Goal: Task Accomplishment & Management: Manage account settings

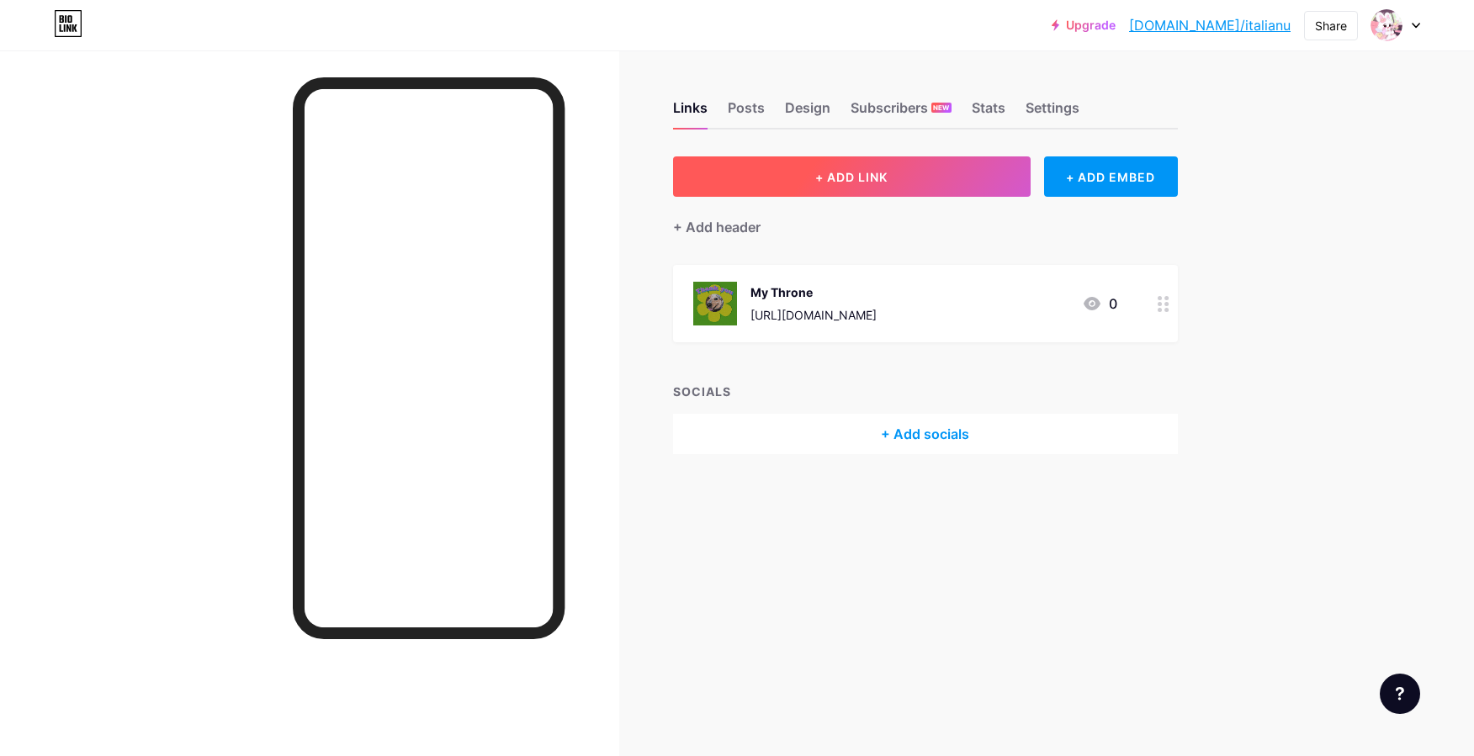
click at [859, 172] on span "+ ADD LINK" at bounding box center [851, 177] width 72 height 14
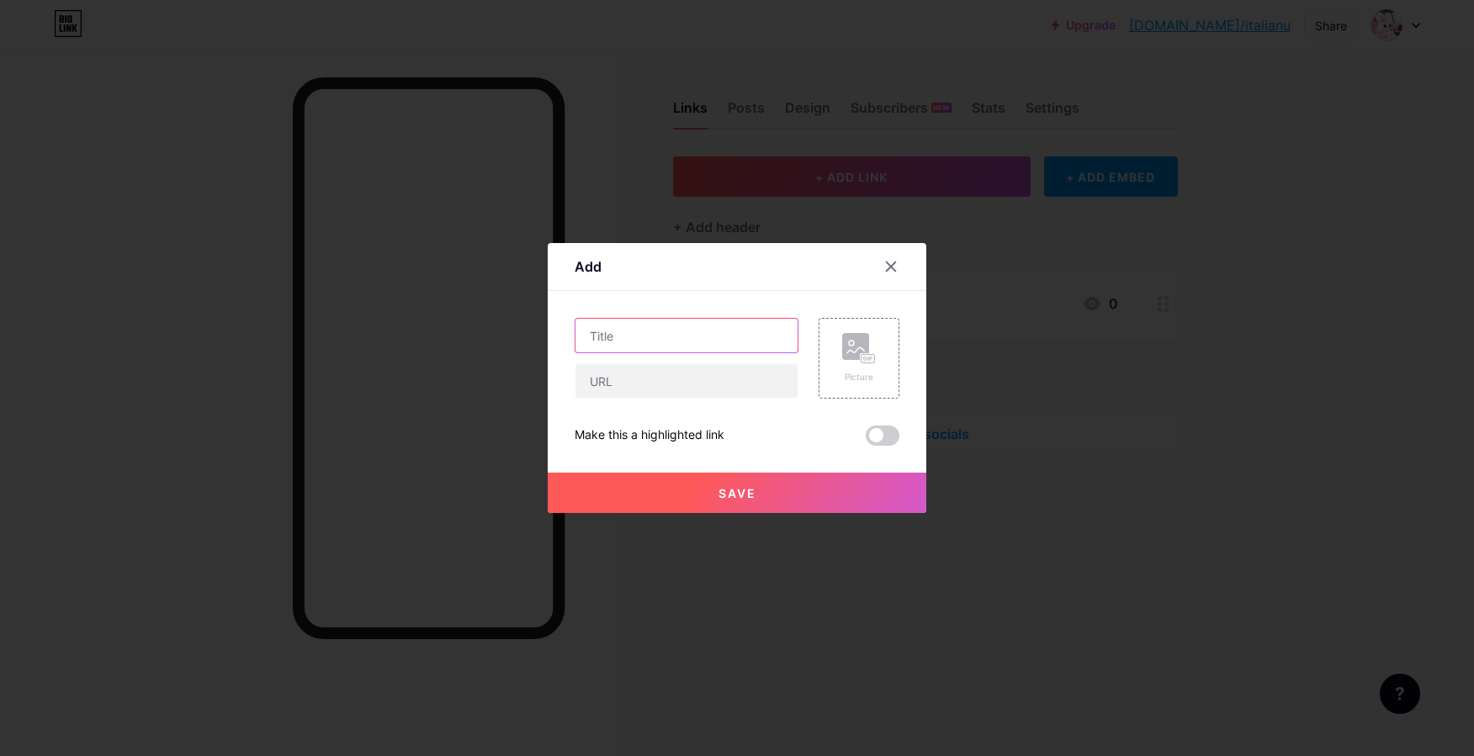
click at [659, 333] on input "text" at bounding box center [686, 336] width 222 height 34
type input "My Amazon Wishlist"
click at [879, 374] on div "Picture" at bounding box center [858, 358] width 81 height 81
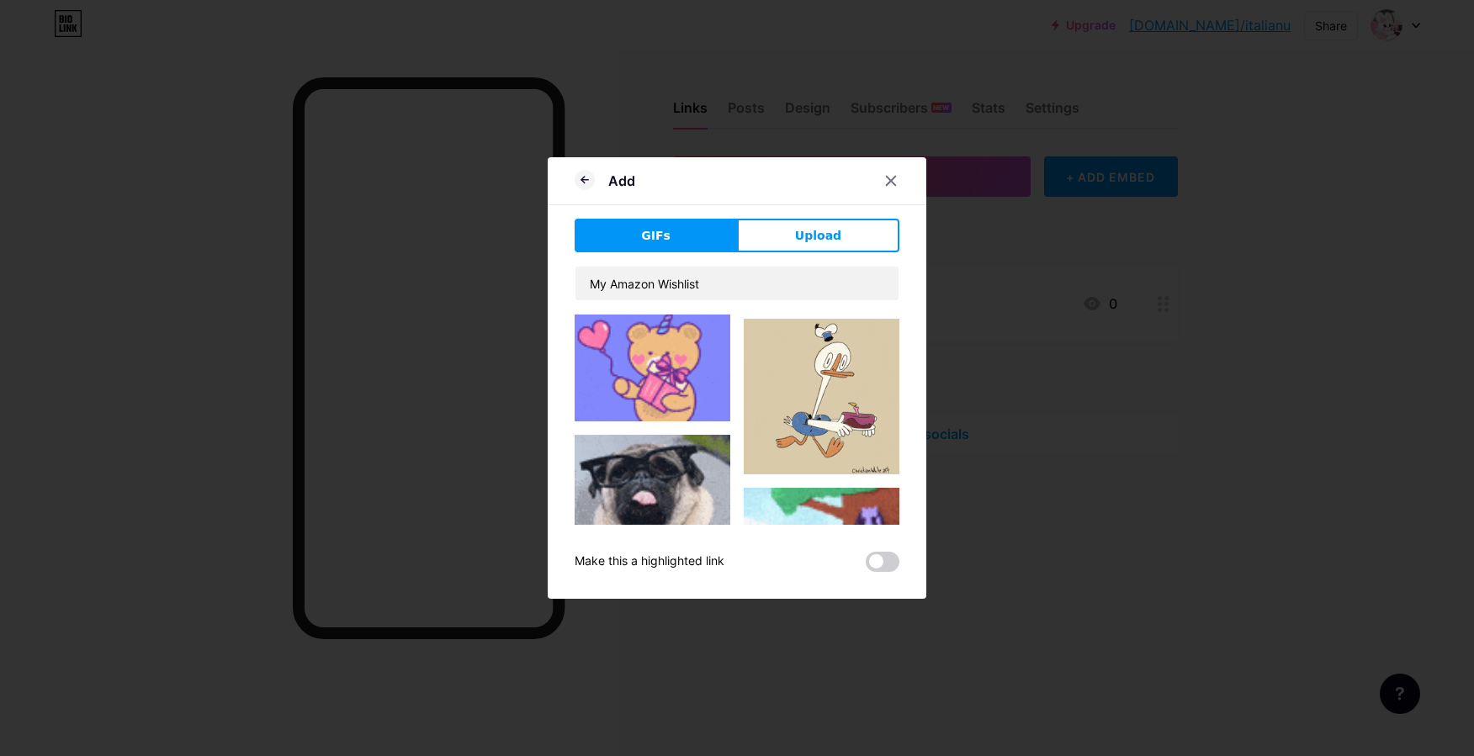
scroll to position [2172, 0]
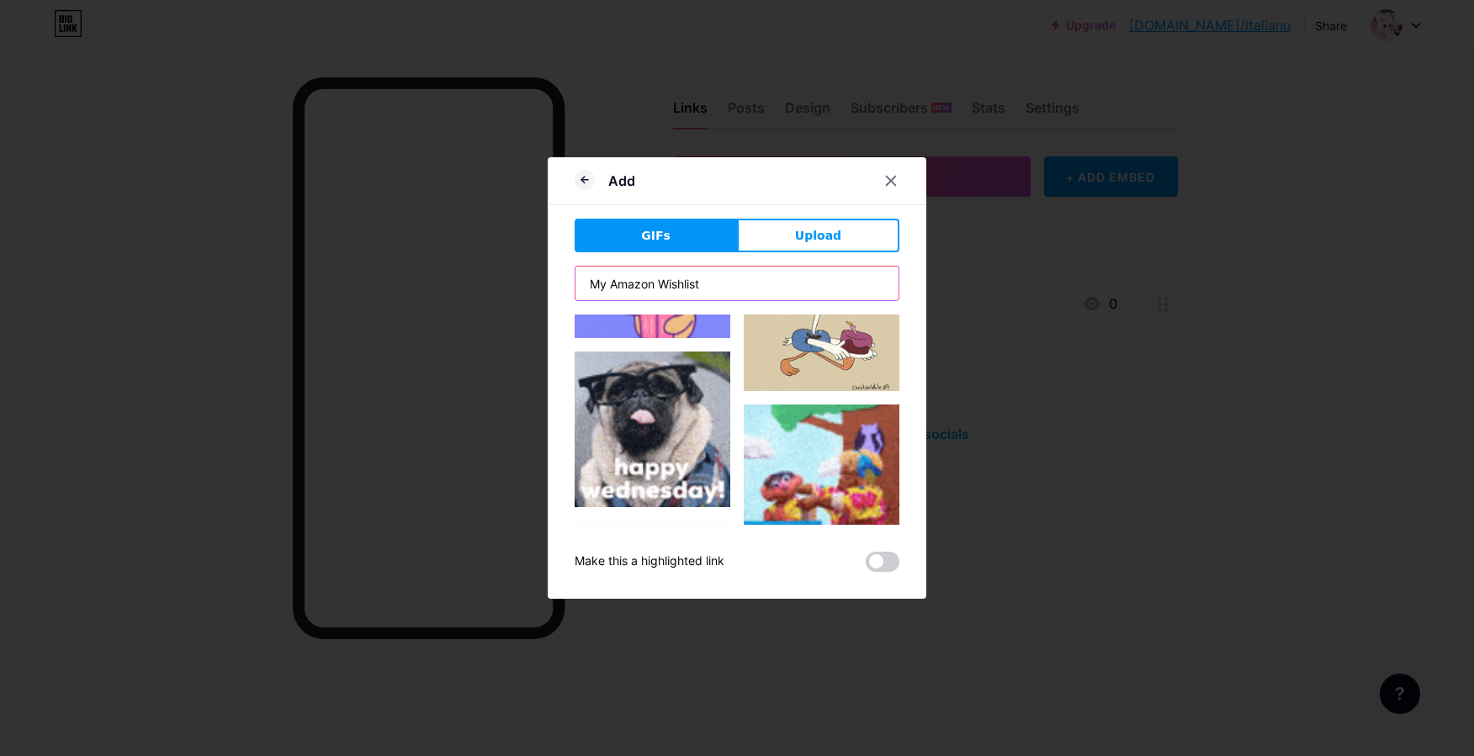
click at [661, 285] on input "My Amazon Wishlist" at bounding box center [736, 284] width 323 height 34
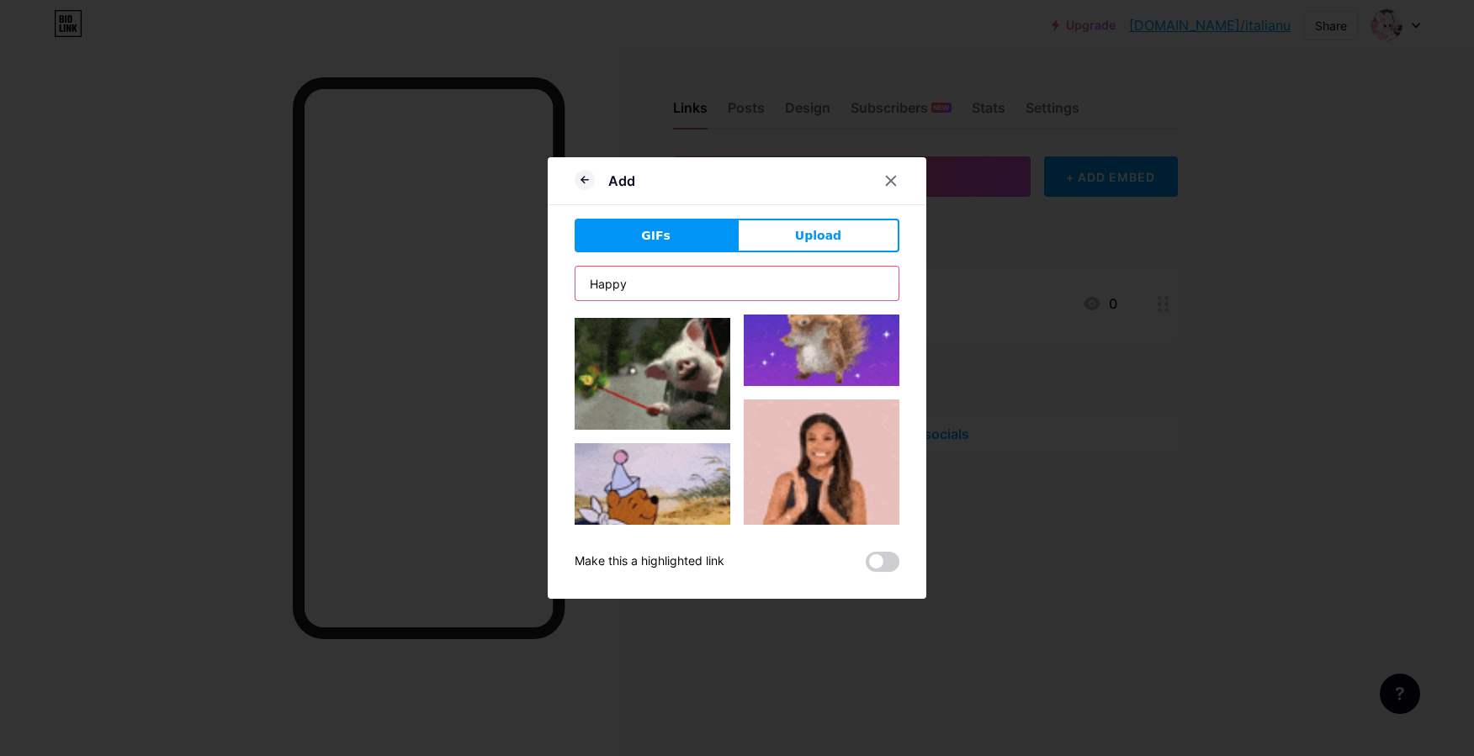
scroll to position [336, 0]
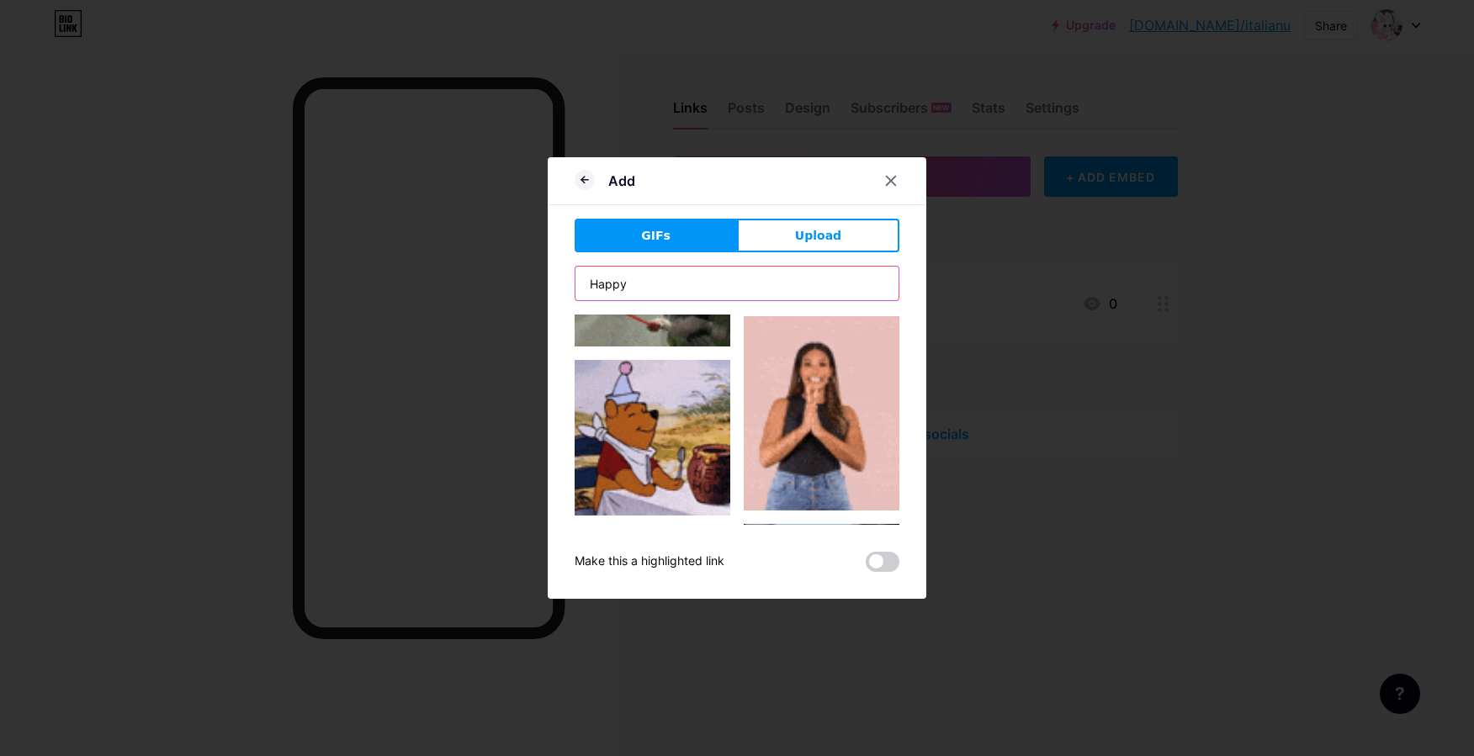
type input "Happy"
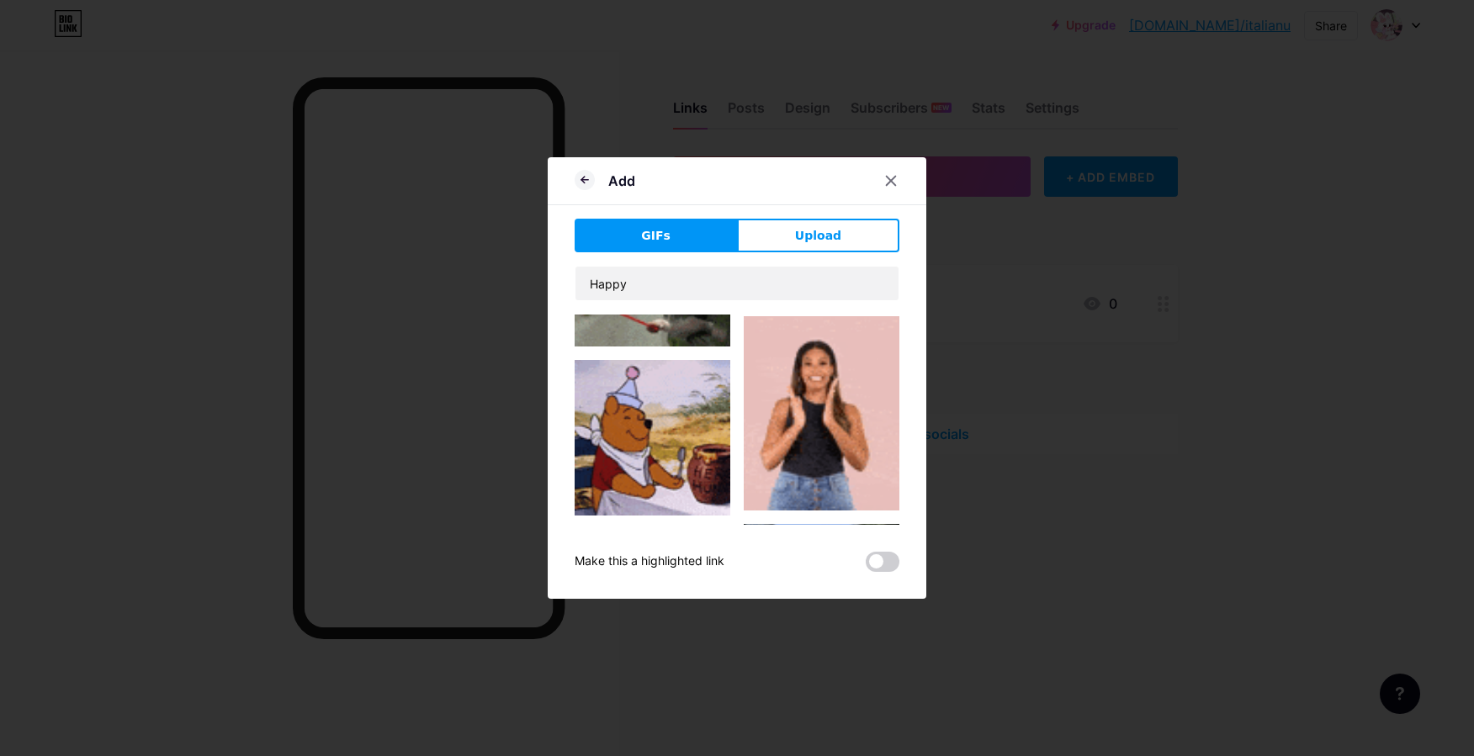
click at [677, 421] on img at bounding box center [652, 438] width 156 height 156
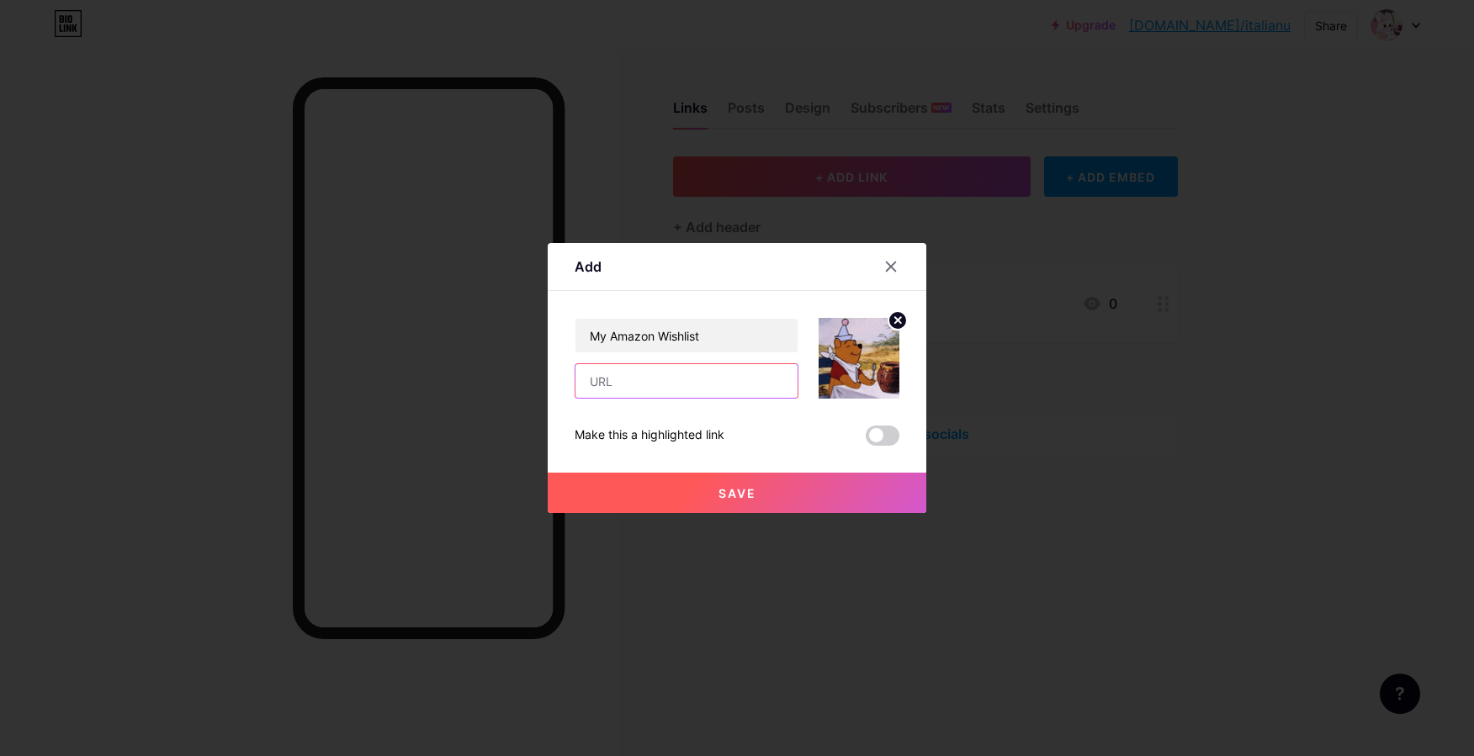
paste input "[URL][DOMAIN_NAME]"
type input "[URL][DOMAIN_NAME]"
click at [644, 505] on button "Save" at bounding box center [737, 493] width 379 height 40
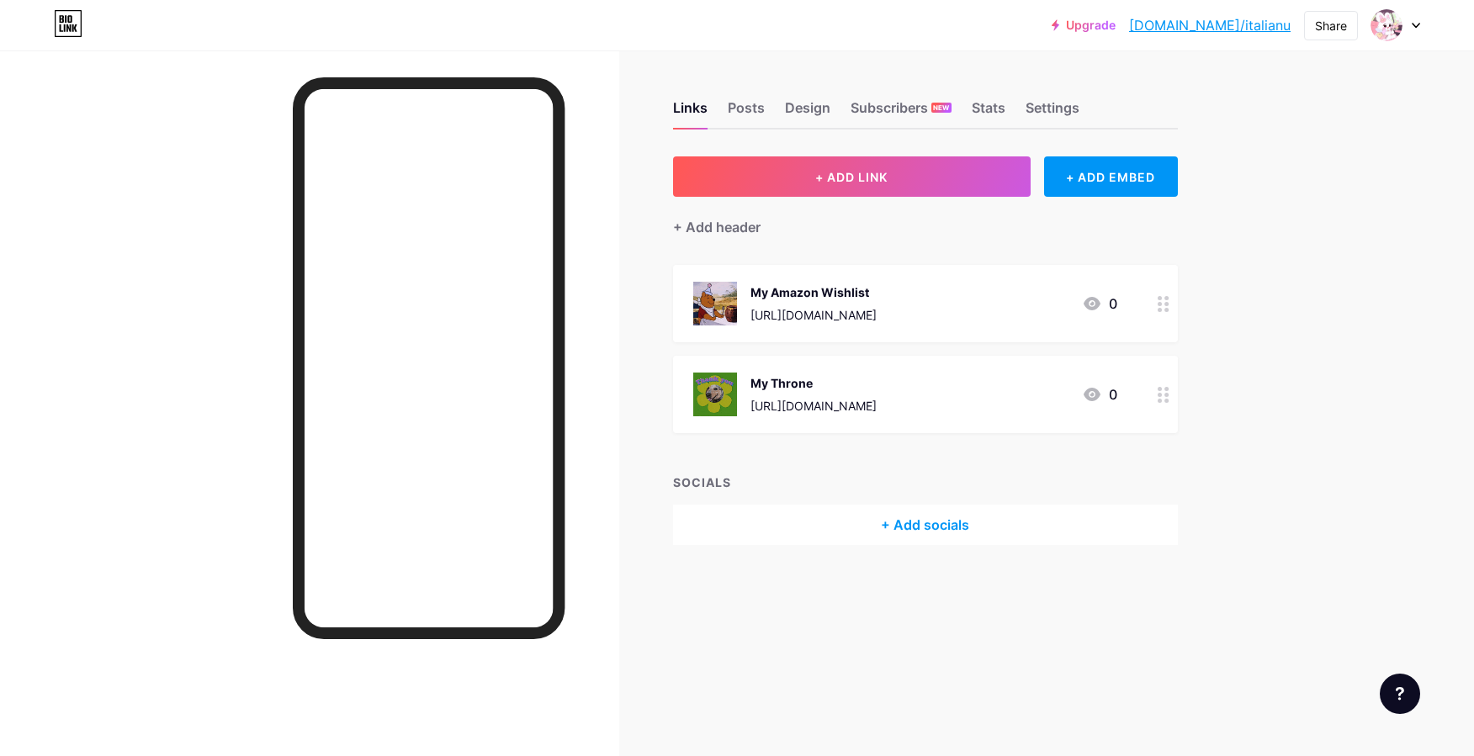
click at [755, 537] on div "+ Add socials" at bounding box center [925, 525] width 505 height 40
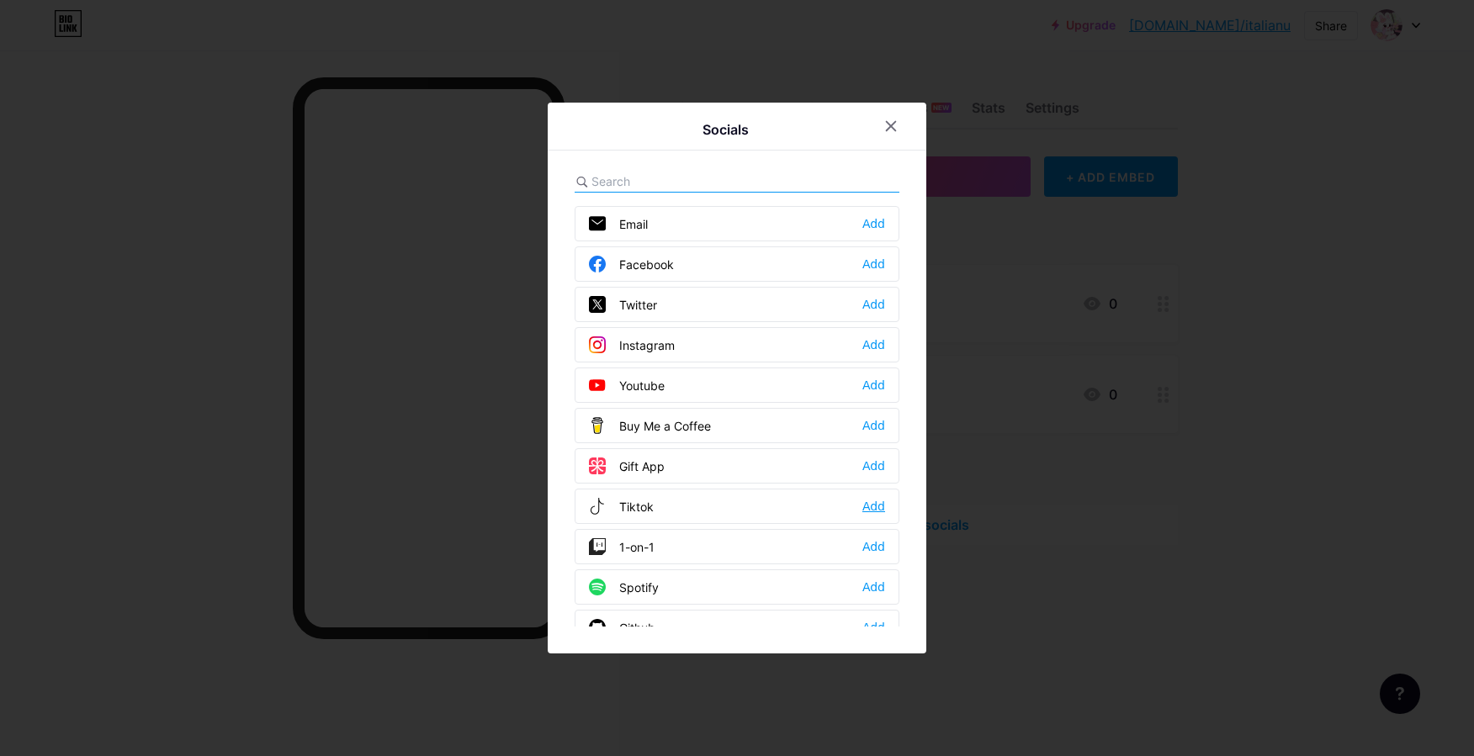
click at [862, 505] on div "Add" at bounding box center [873, 506] width 23 height 17
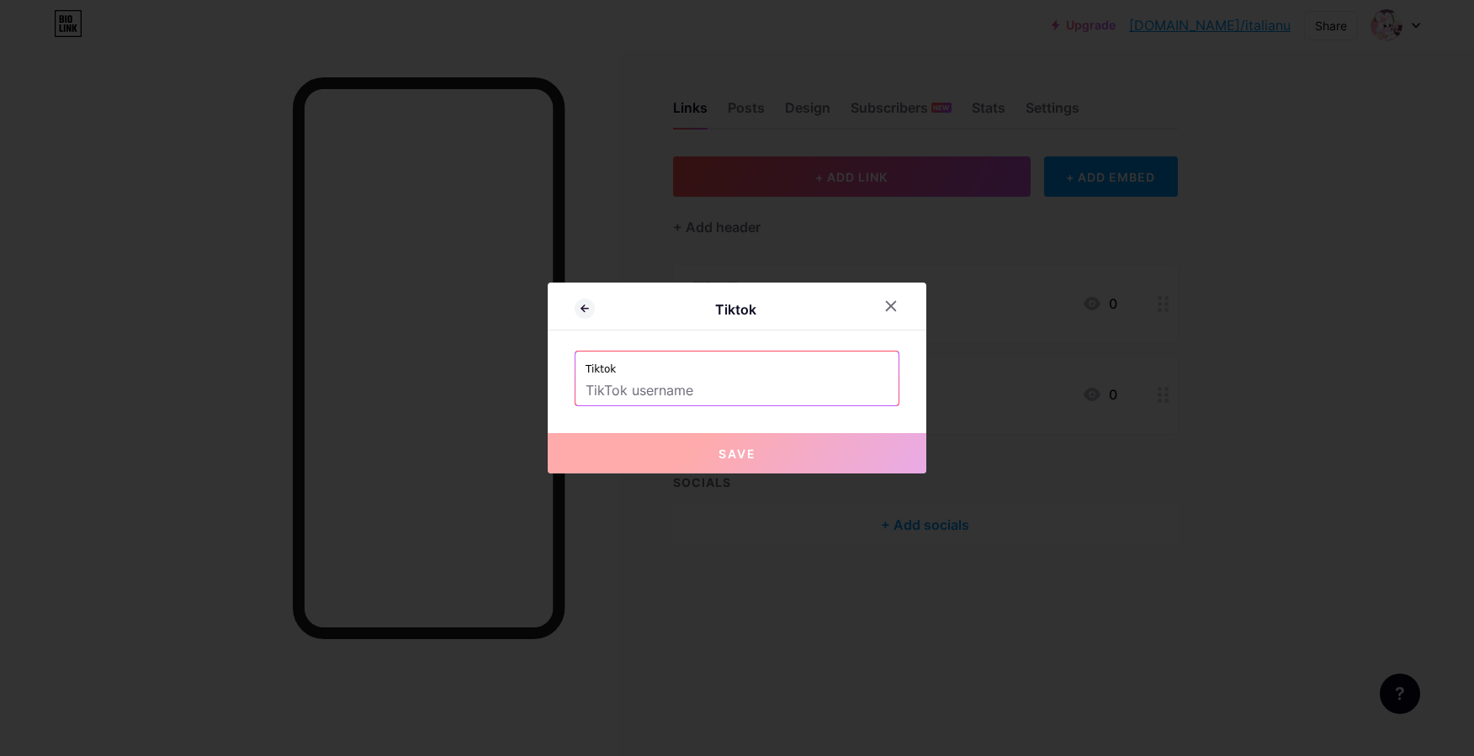
click at [668, 400] on input "text" at bounding box center [736, 391] width 303 height 29
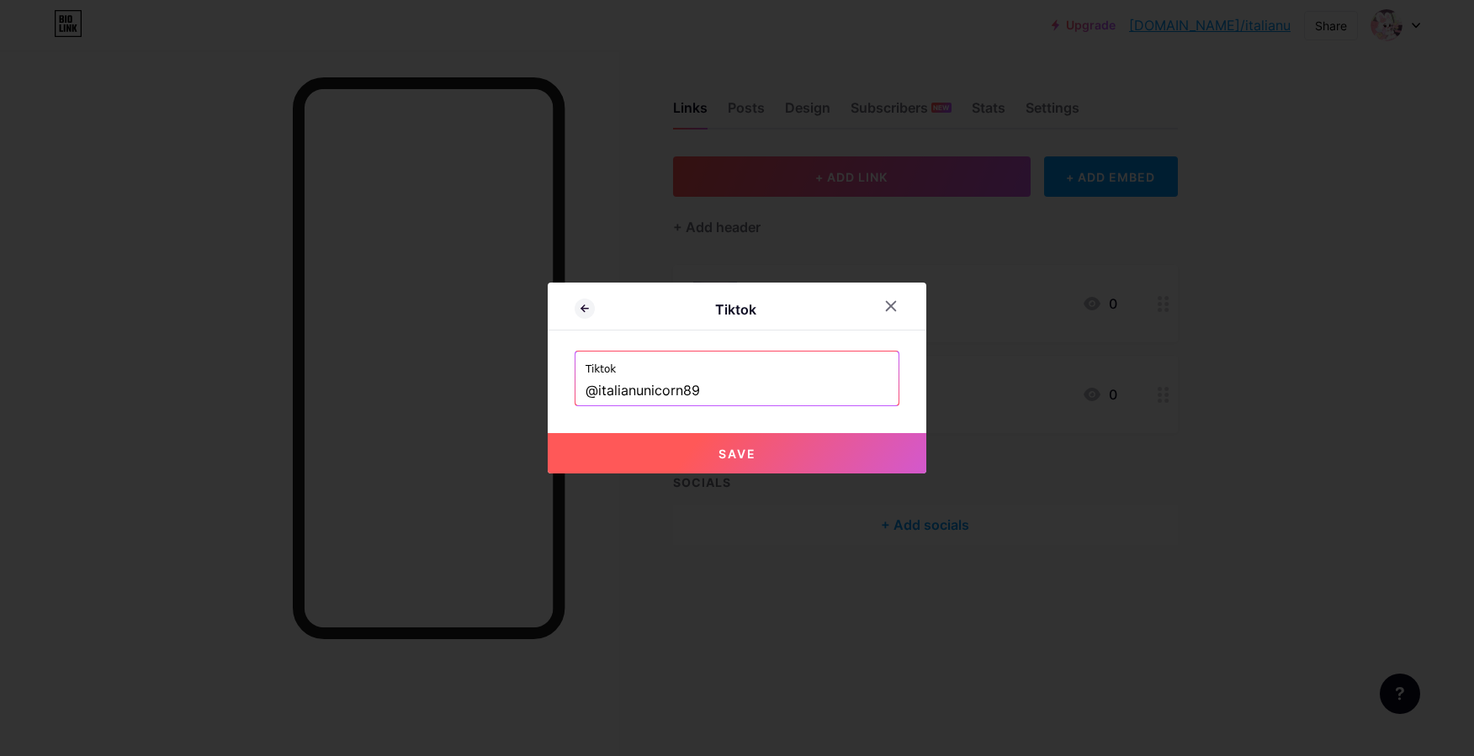
click at [674, 457] on button "Save" at bounding box center [737, 453] width 379 height 40
type input "[URL][DOMAIN_NAME]"
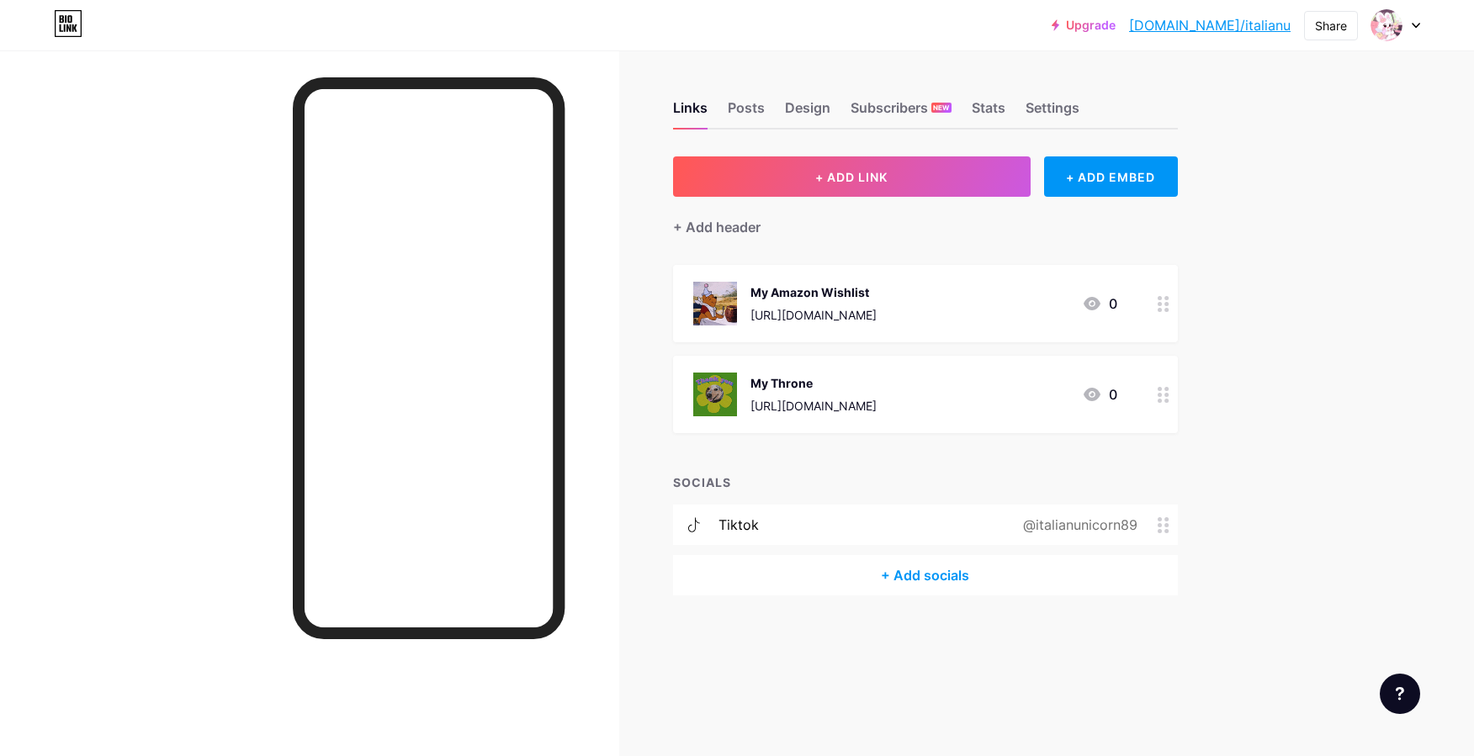
click at [951, 574] on div "+ Add socials" at bounding box center [925, 575] width 505 height 40
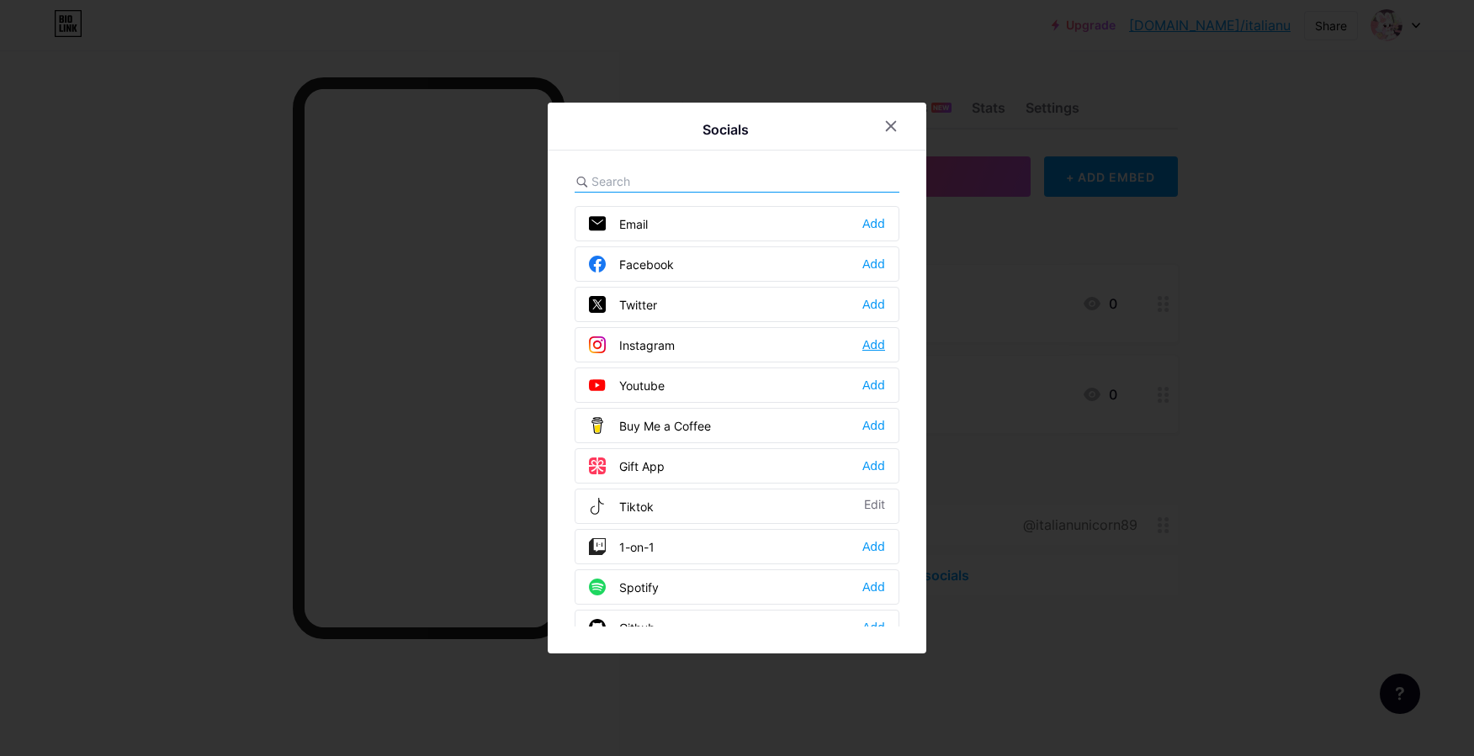
click at [866, 344] on div "Add" at bounding box center [873, 344] width 23 height 17
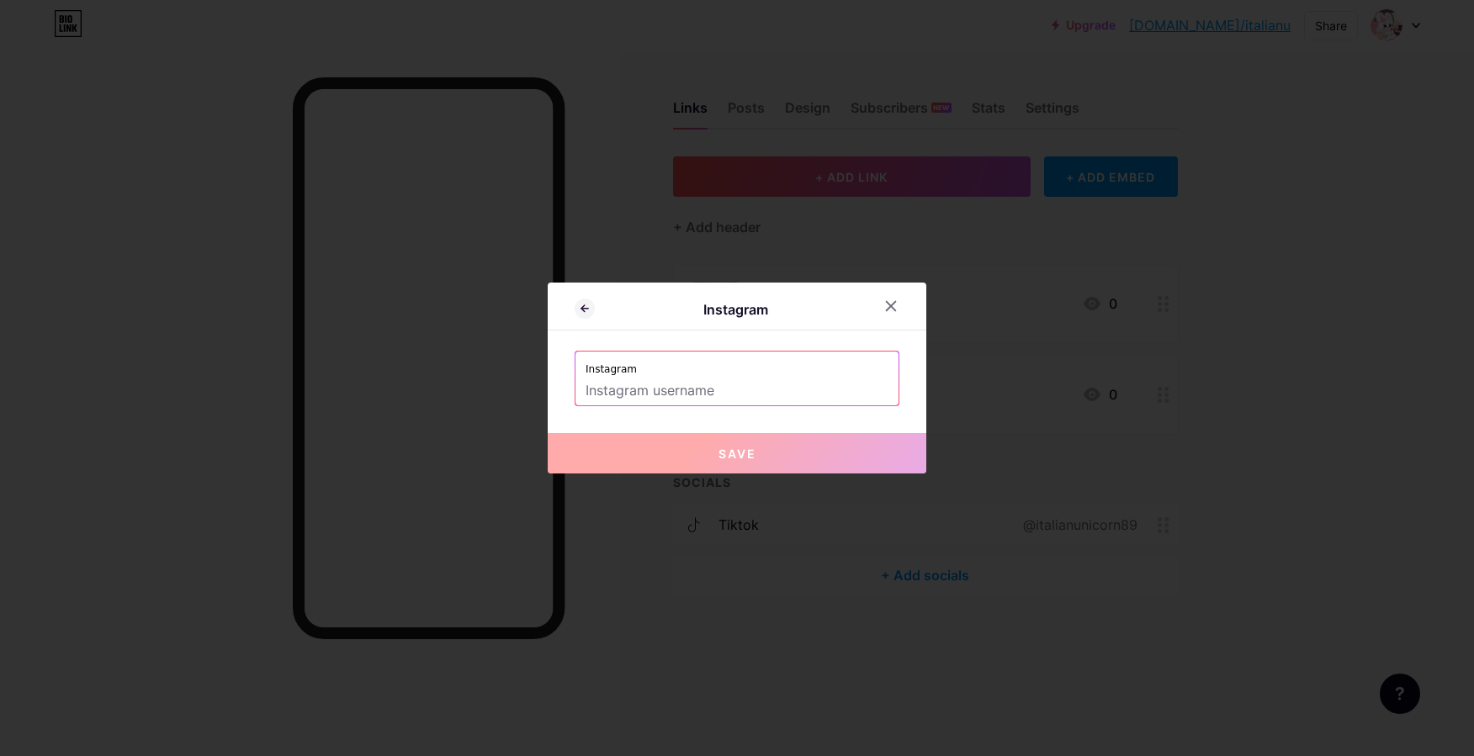
drag, startPoint x: 789, startPoint y: 406, endPoint x: 768, endPoint y: 388, distance: 28.0
click at [768, 388] on div "Instagram Instagram Save" at bounding box center [737, 378] width 379 height 191
click at [768, 388] on input "text" at bounding box center [736, 391] width 303 height 29
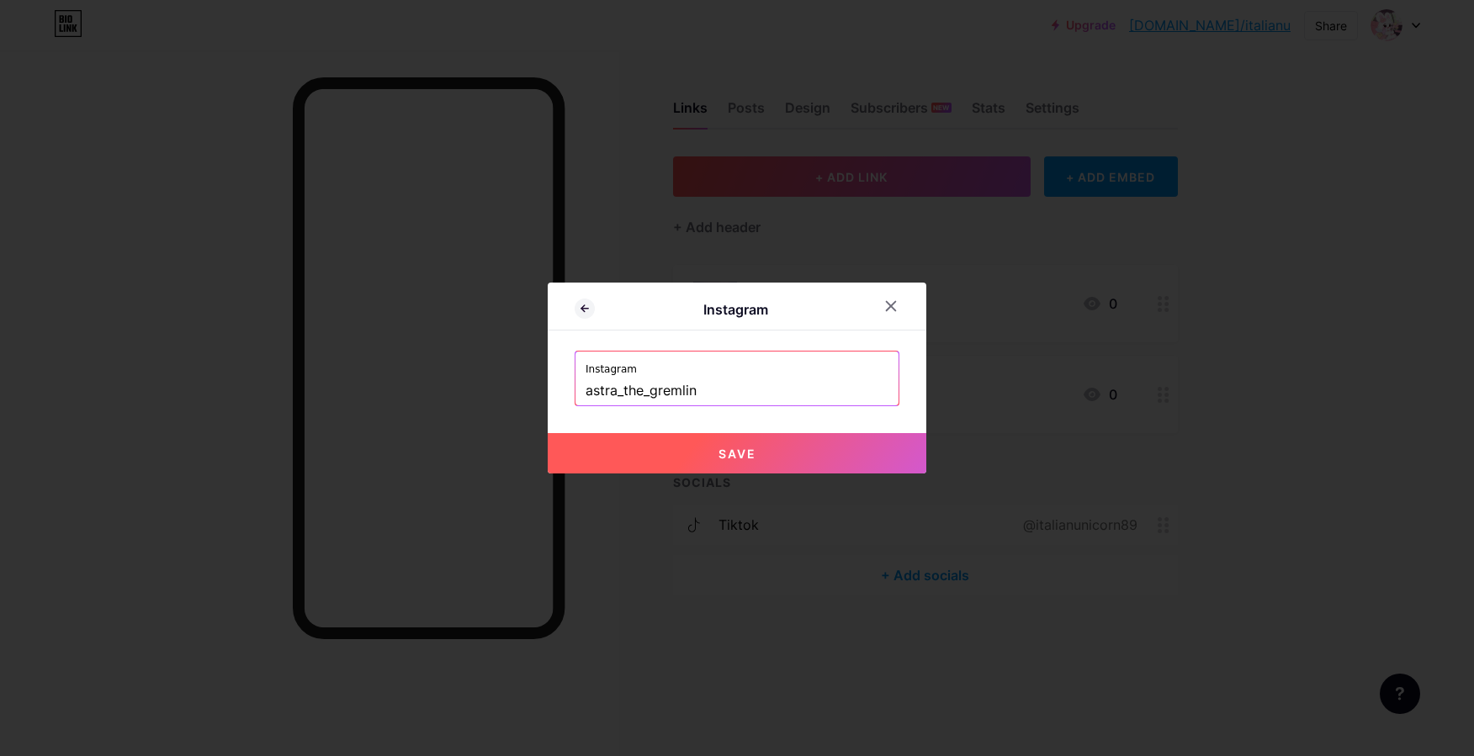
click at [760, 459] on button "Save" at bounding box center [737, 453] width 379 height 40
type input "[URL][DOMAIN_NAME]"
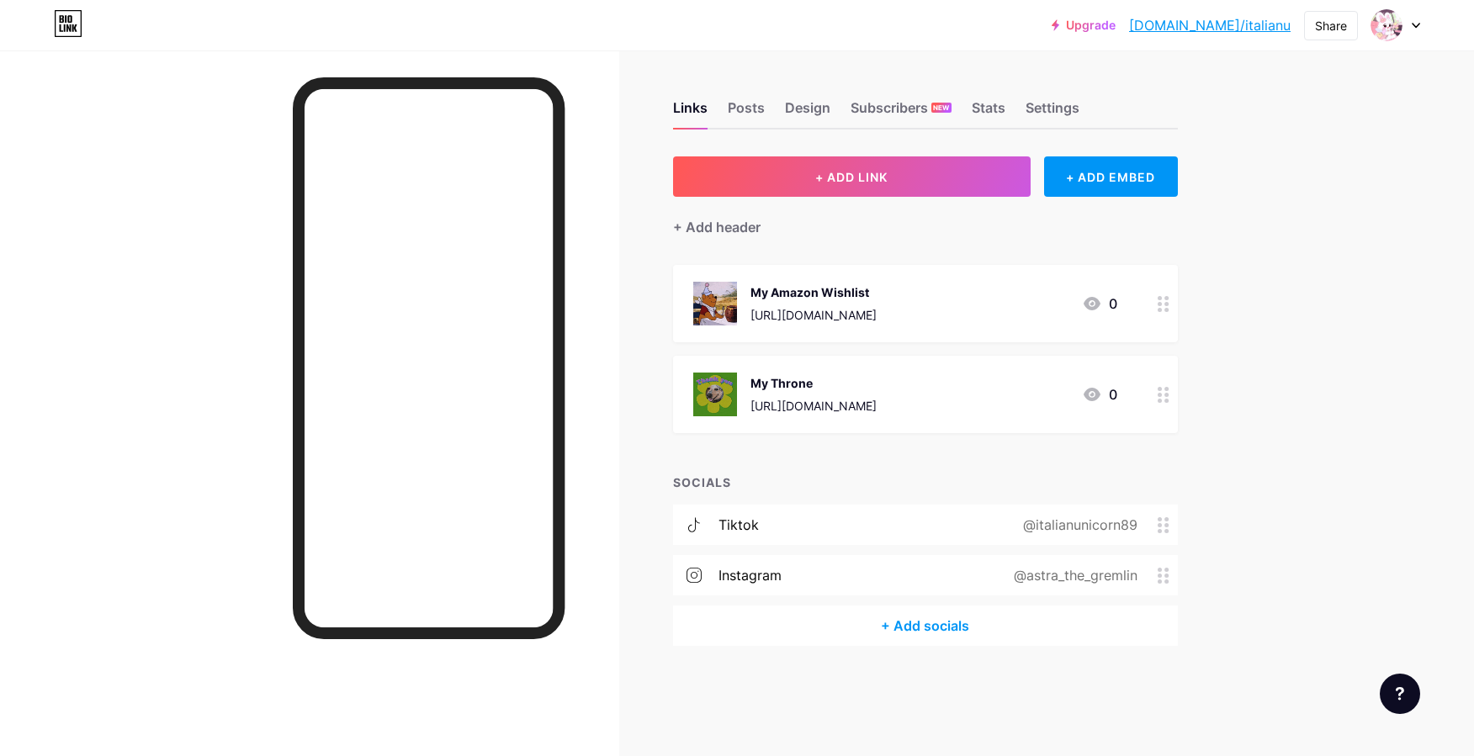
click at [914, 619] on div "+ Add socials" at bounding box center [925, 626] width 505 height 40
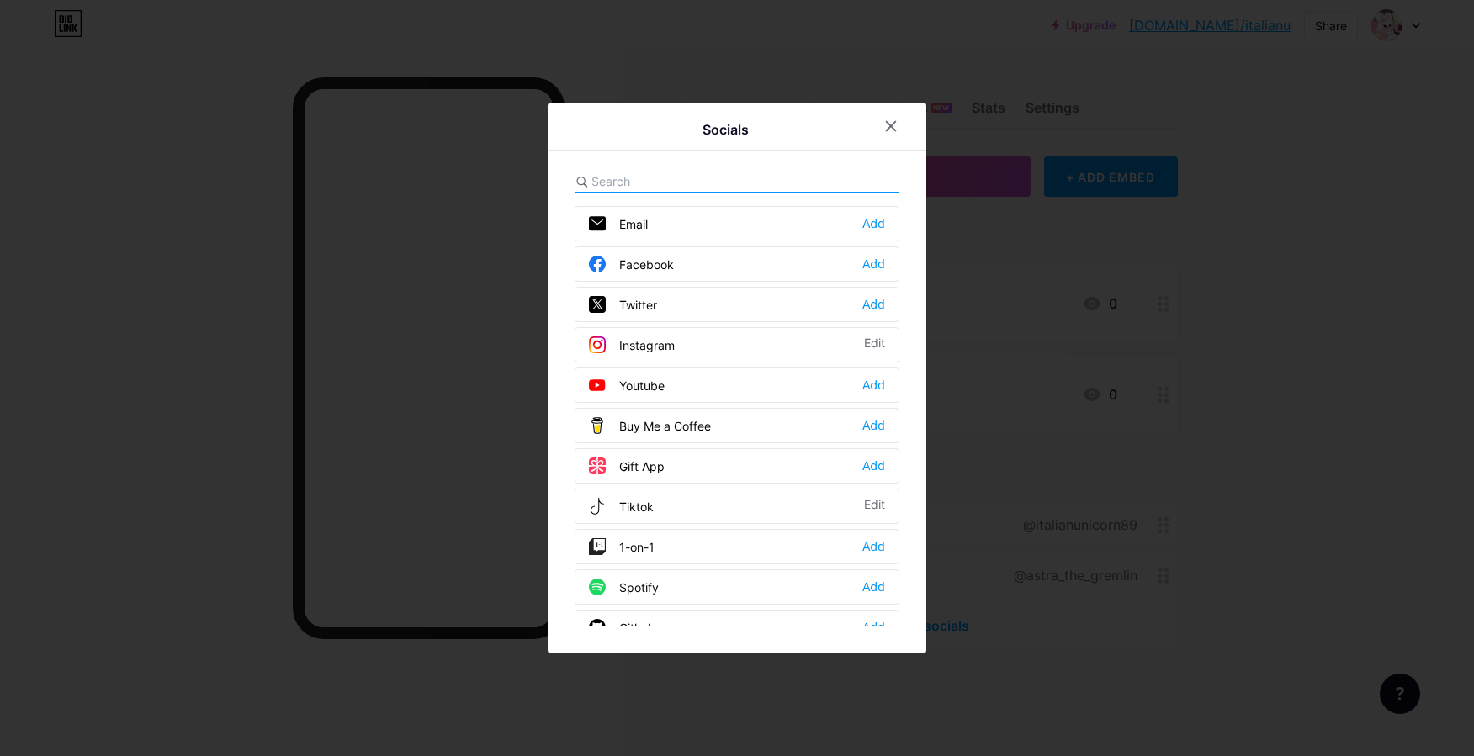
drag, startPoint x: 751, startPoint y: 432, endPoint x: 767, endPoint y: 437, distance: 16.5
click at [767, 437] on div "Buy Me a Coffee Add" at bounding box center [736, 425] width 325 height 35
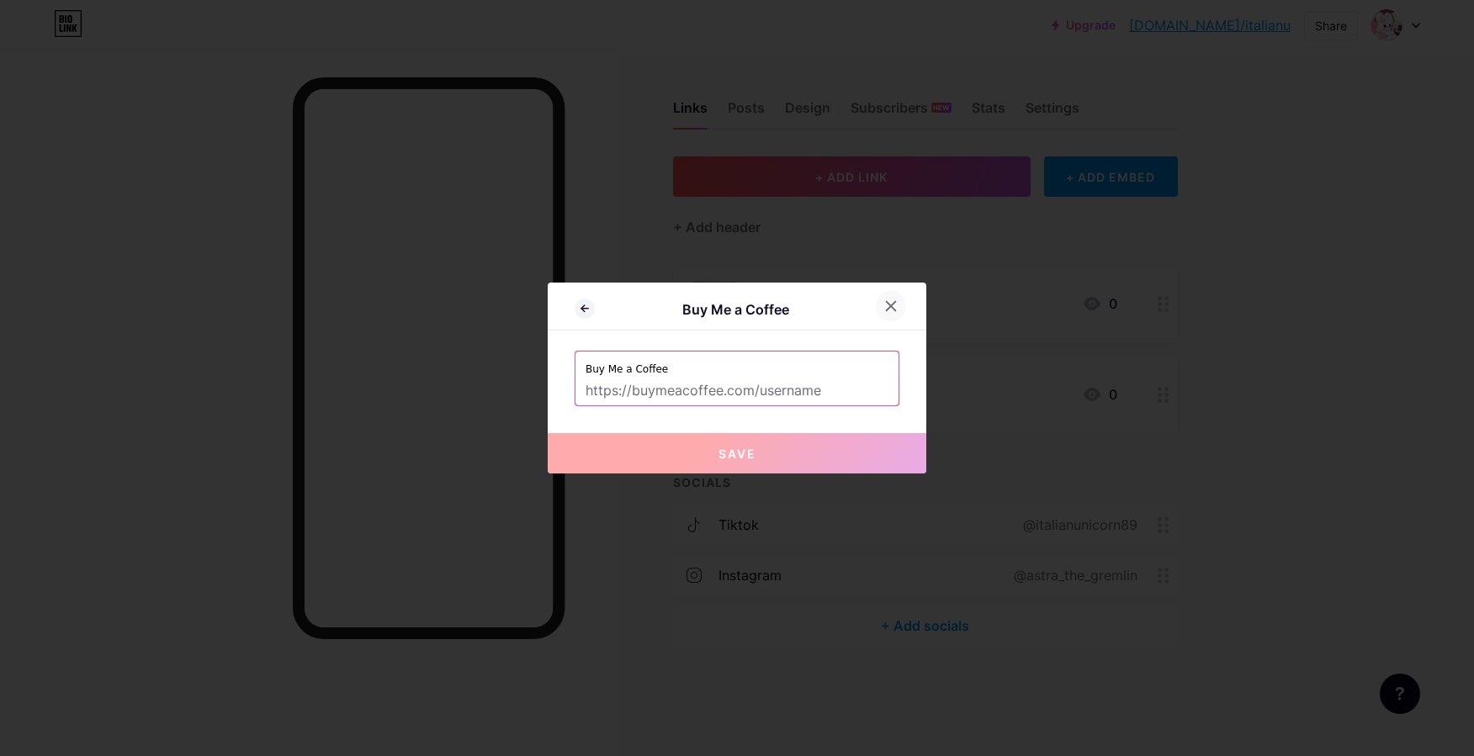
click at [887, 306] on icon at bounding box center [890, 305] width 13 height 13
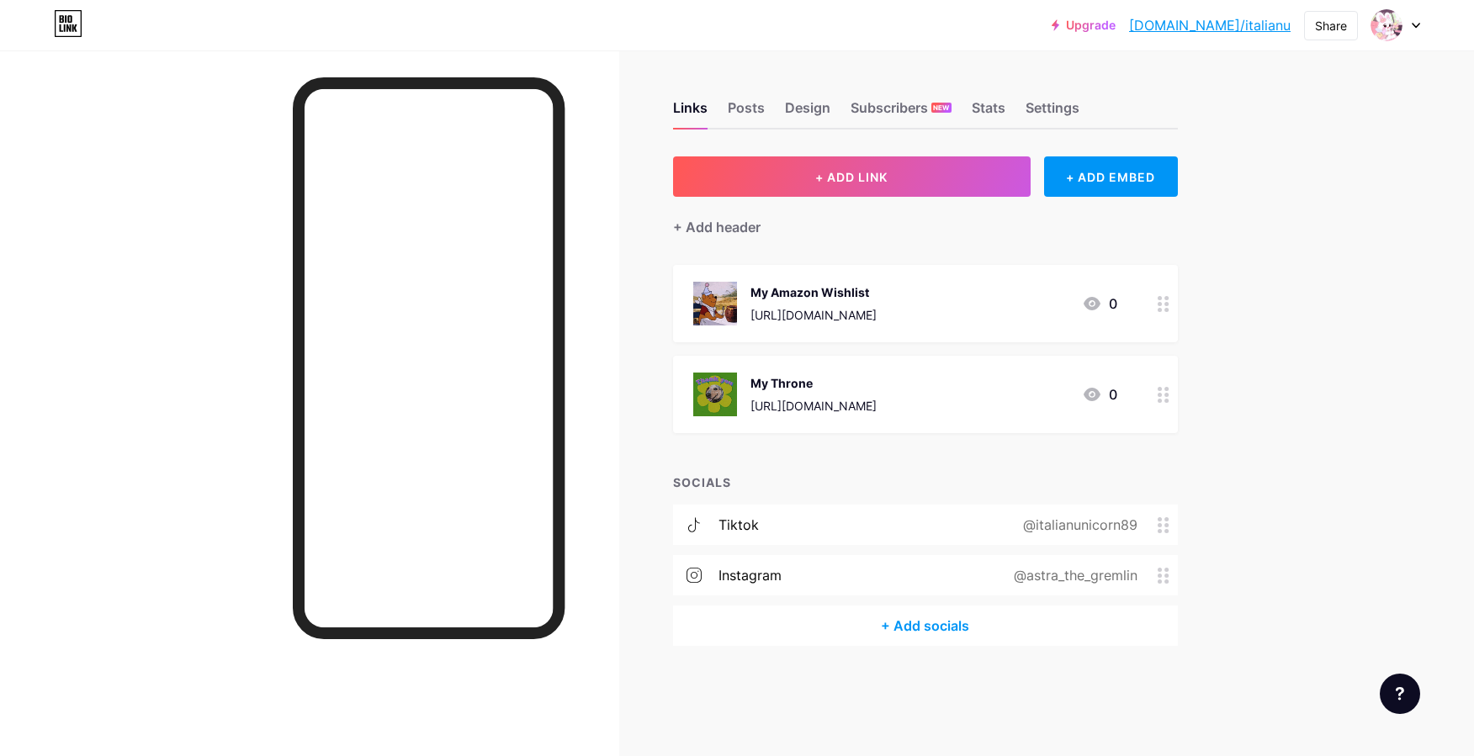
click at [902, 617] on div "+ Add socials" at bounding box center [925, 626] width 505 height 40
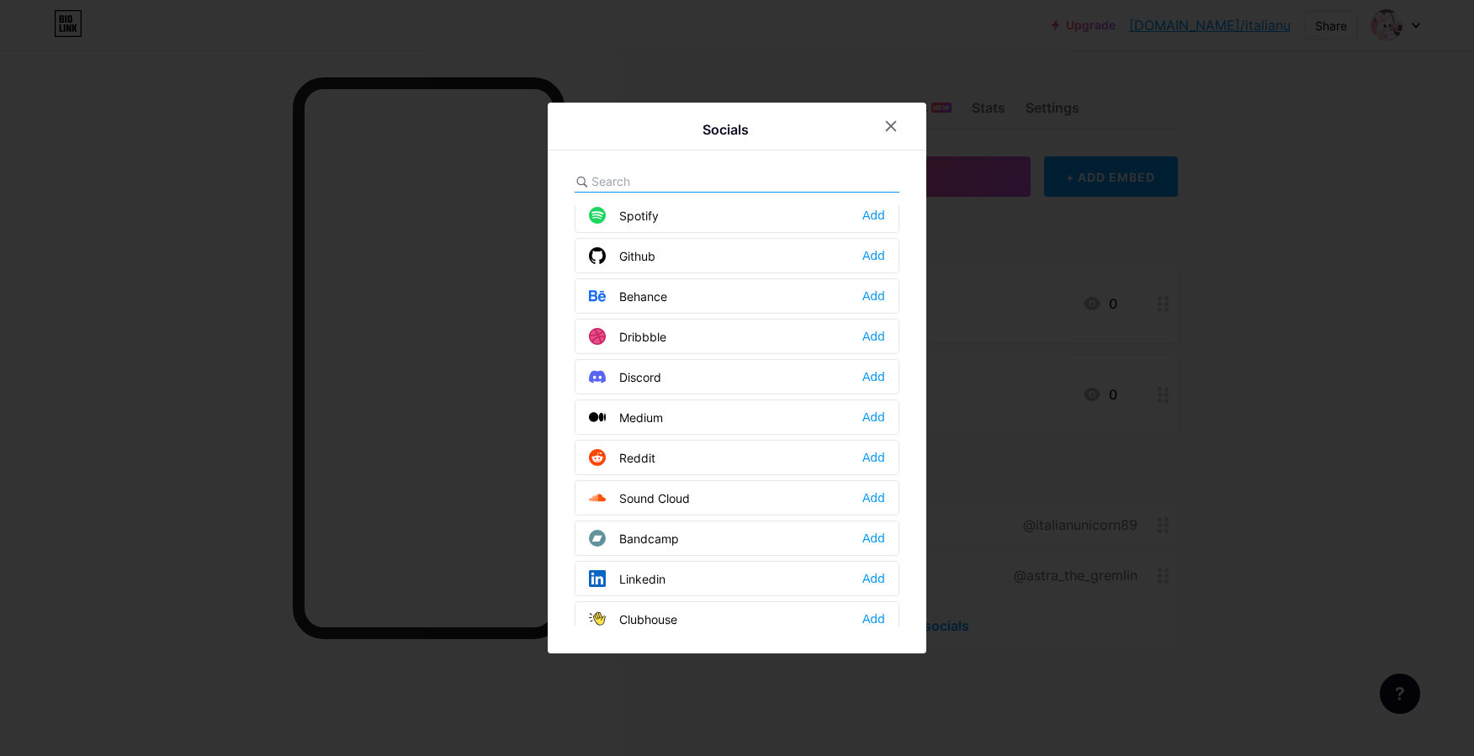
click at [863, 365] on div "Discord Add" at bounding box center [736, 376] width 325 height 35
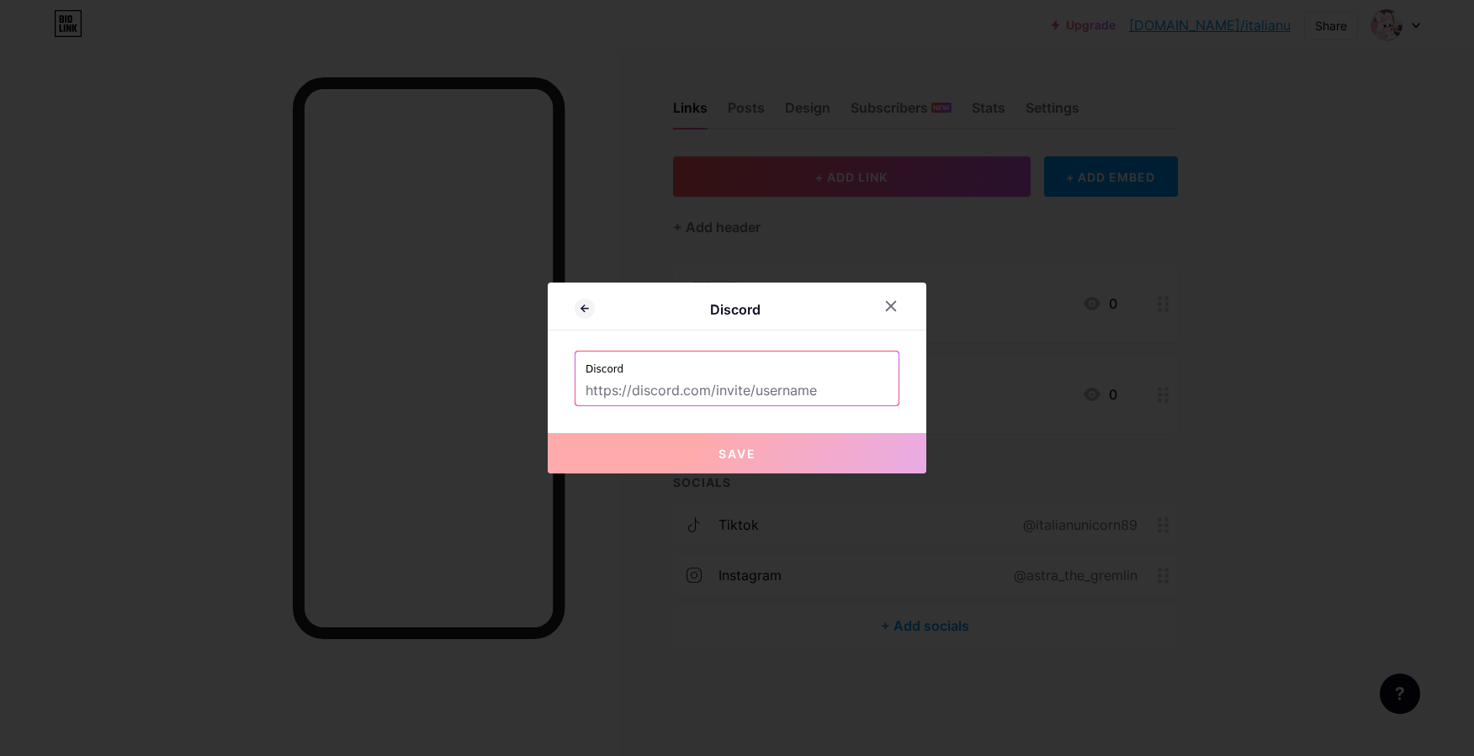
click at [403, 755] on div at bounding box center [737, 378] width 1474 height 756
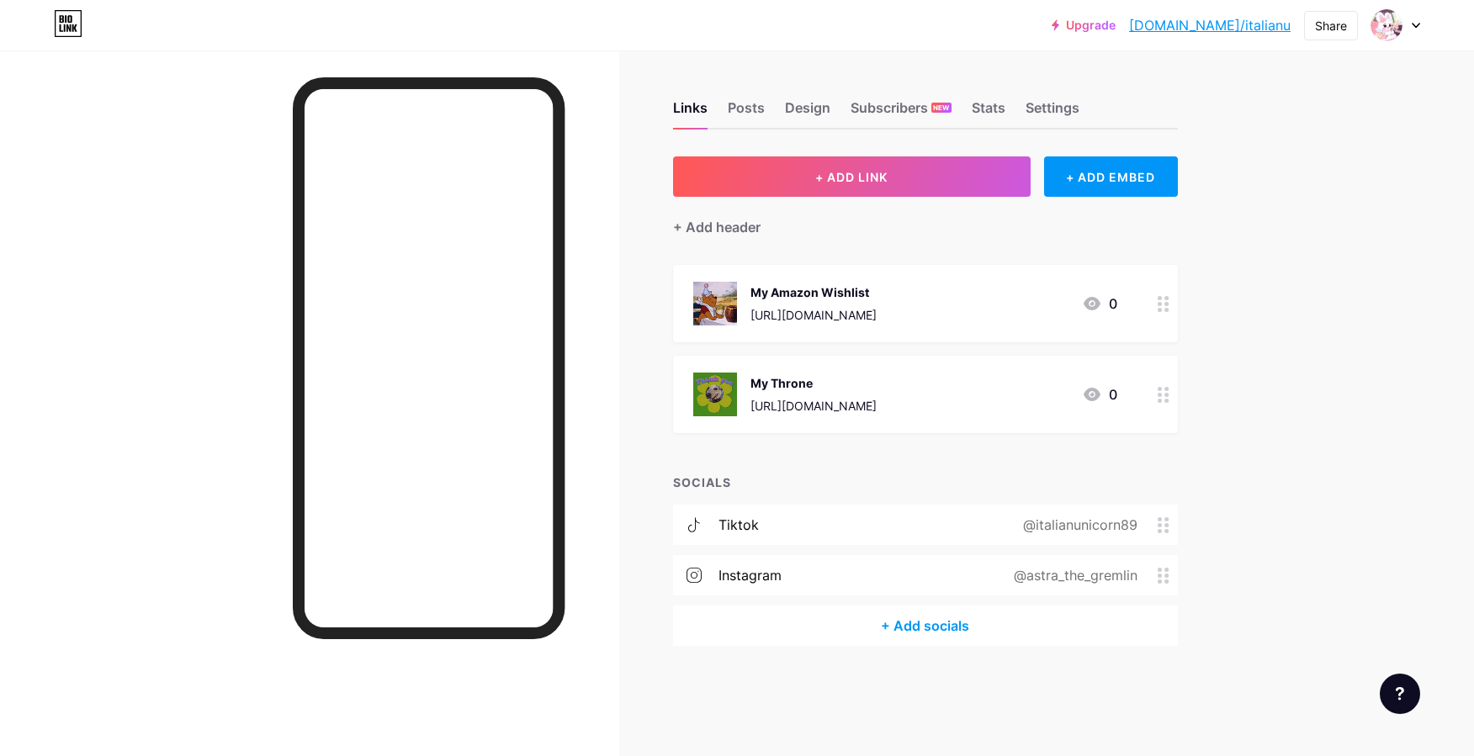
click at [931, 612] on div "+ Add socials" at bounding box center [925, 626] width 505 height 40
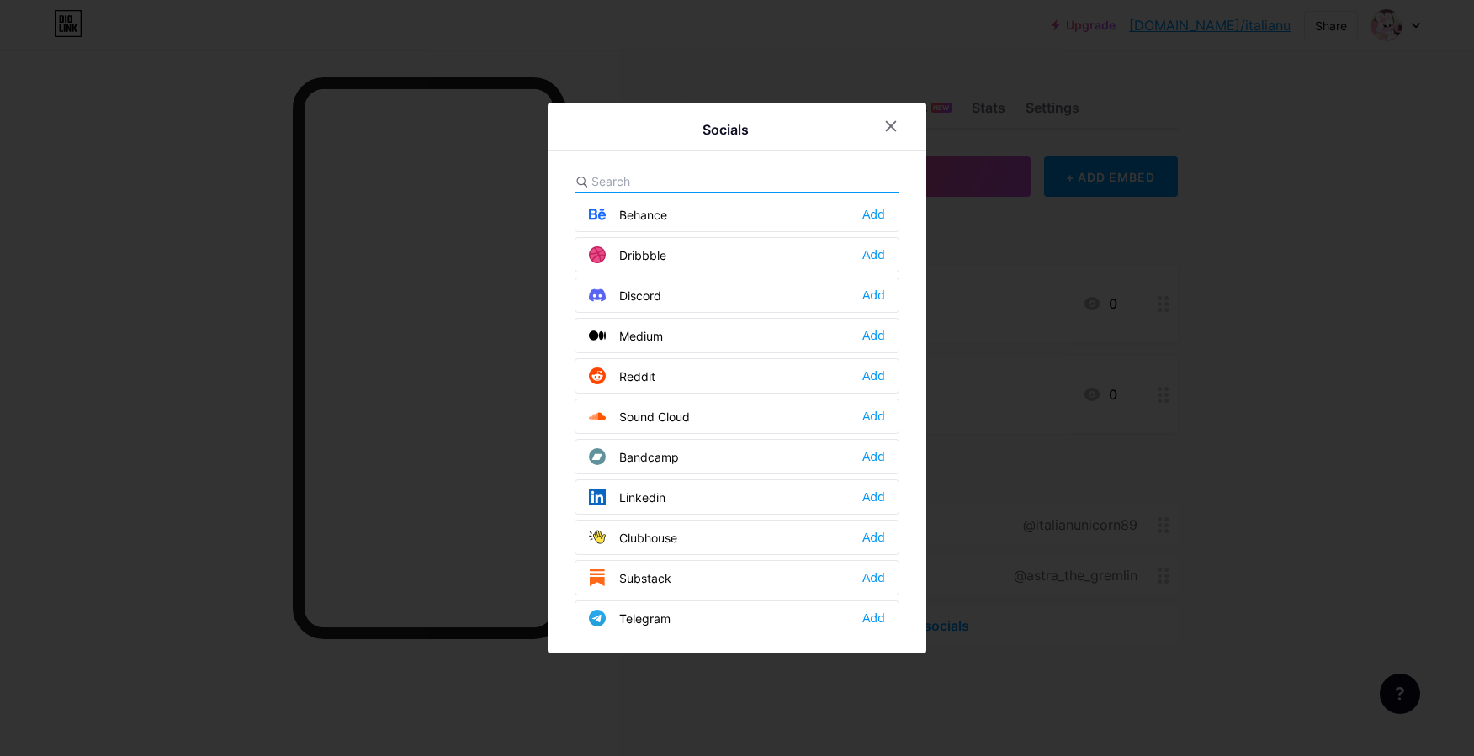
scroll to position [505, 0]
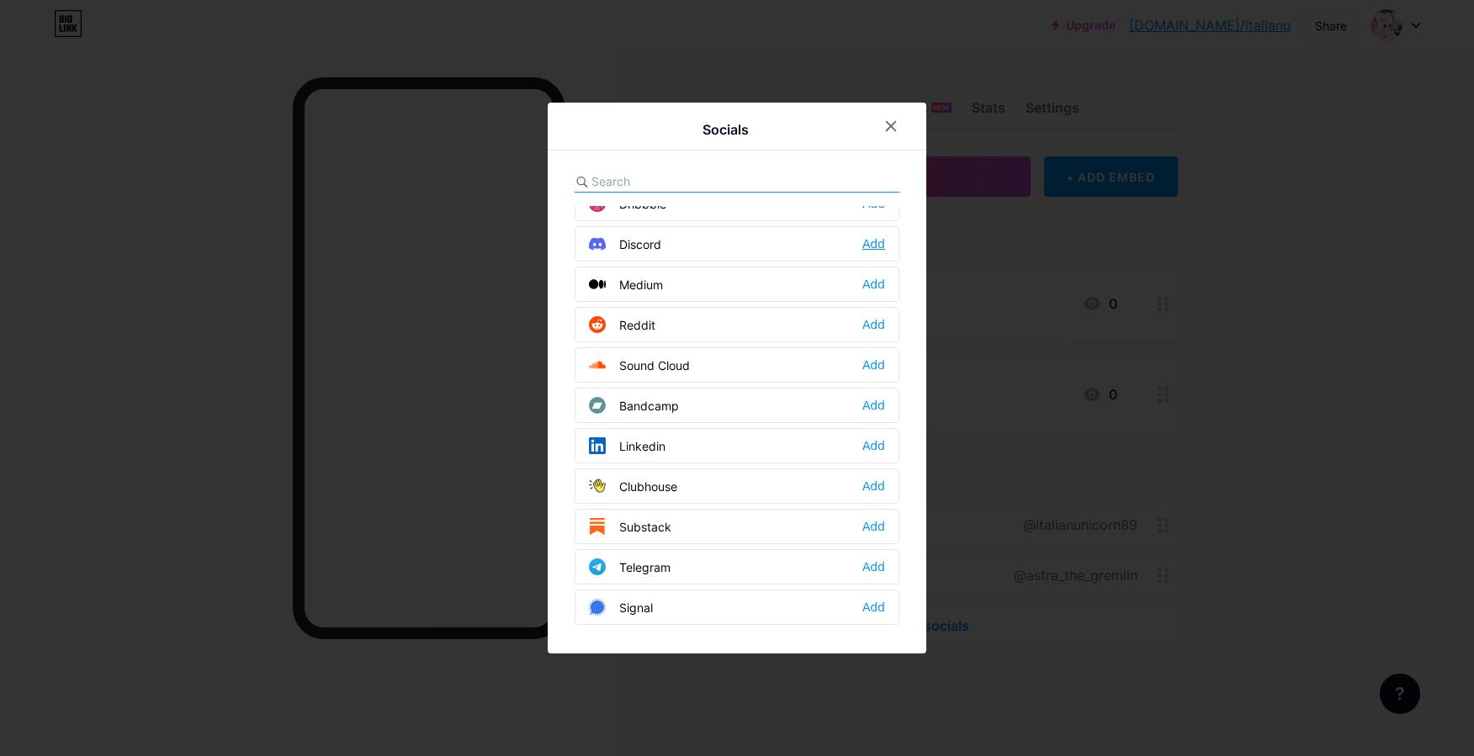
click at [873, 246] on div "Add" at bounding box center [873, 244] width 23 height 17
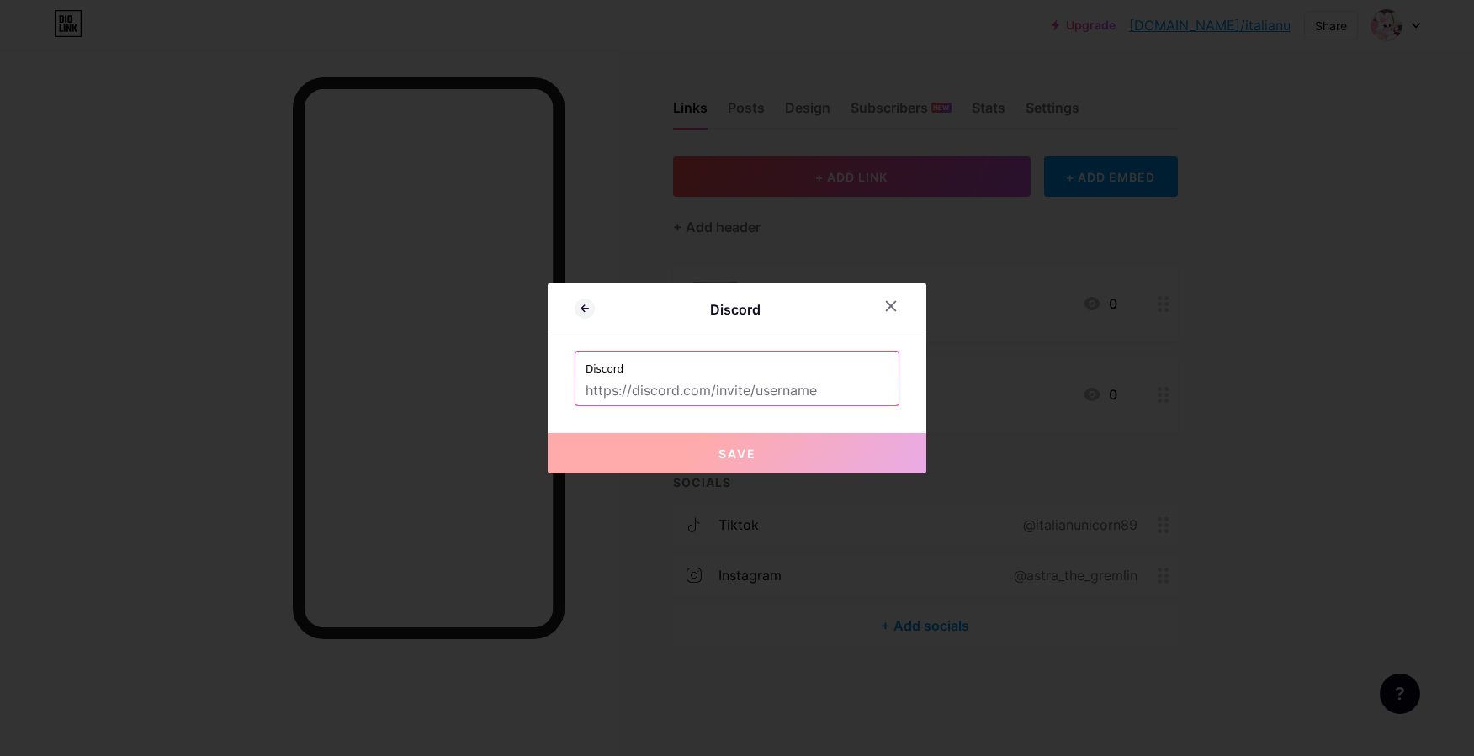
click at [767, 399] on input "text" at bounding box center [736, 391] width 303 height 29
paste input "faetouchedsim"
type input "faetouchedsim"
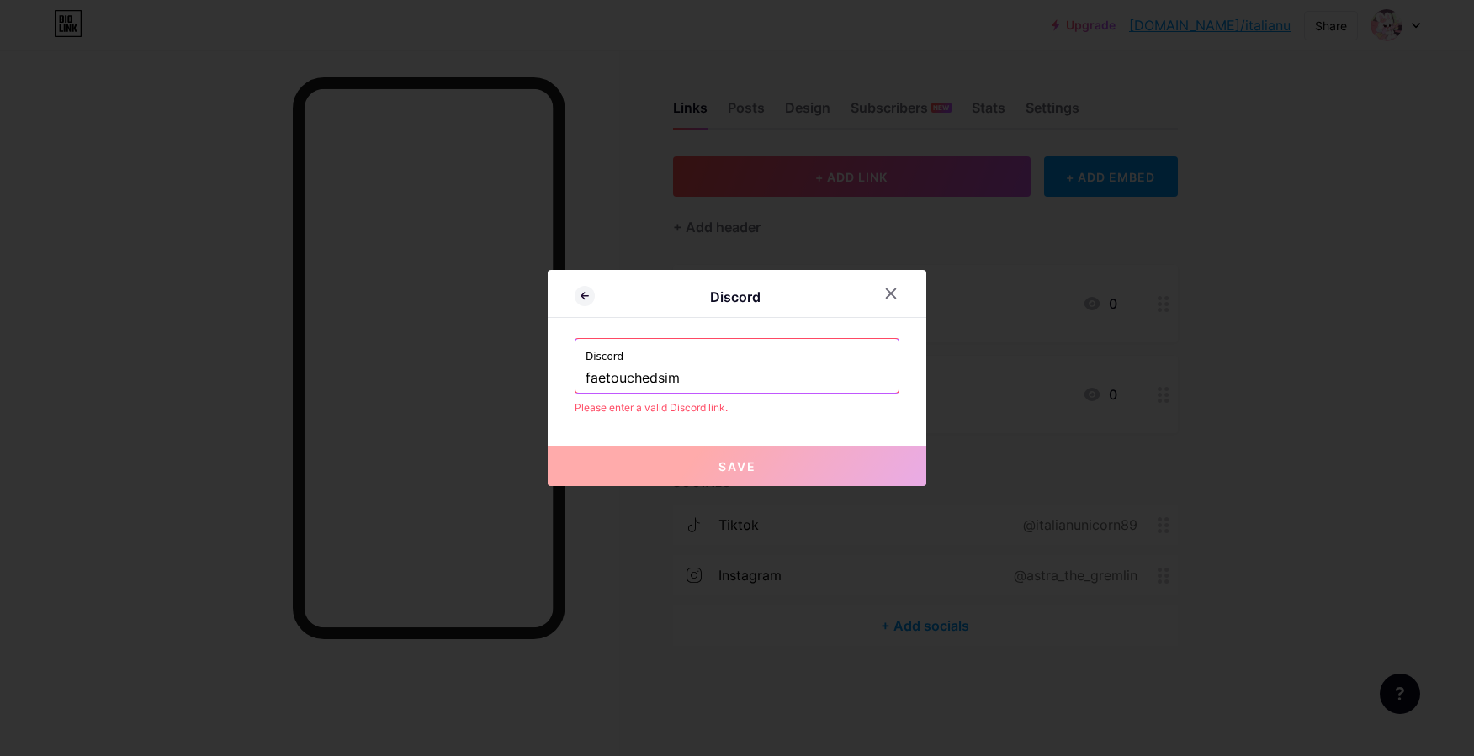
drag, startPoint x: 699, startPoint y: 373, endPoint x: 553, endPoint y: 378, distance: 145.6
click at [553, 378] on div "Discord Discord faetouchedsim Please enter a valid Discord link. Save" at bounding box center [737, 378] width 379 height 216
paste input "558415024561848351"
type input "558415024561848351"
drag, startPoint x: 724, startPoint y: 379, endPoint x: 499, endPoint y: 368, distance: 225.6
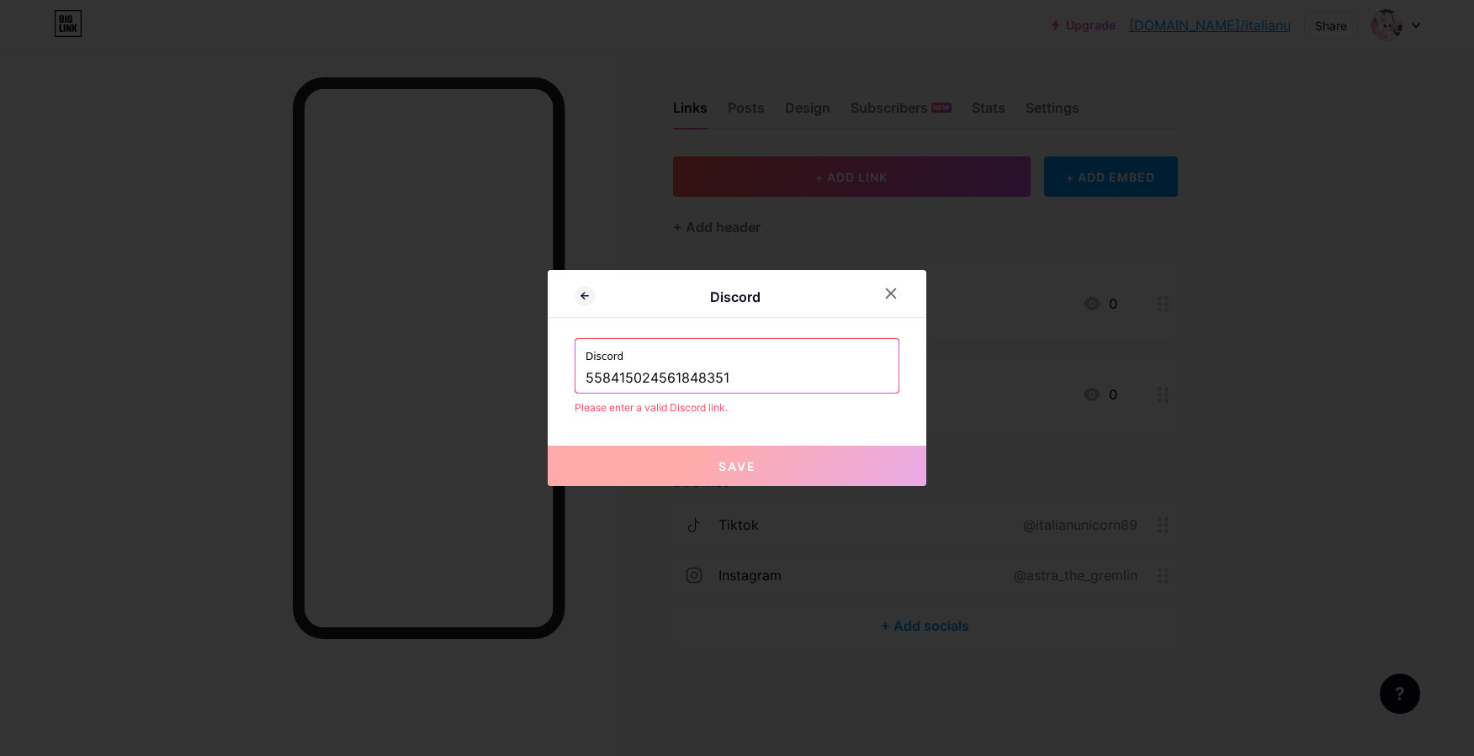
click at [499, 368] on div "Discord Discord 558415024561848351 Please enter a valid Discord link. Save" at bounding box center [737, 378] width 1474 height 756
click at [885, 292] on icon at bounding box center [890, 293] width 13 height 13
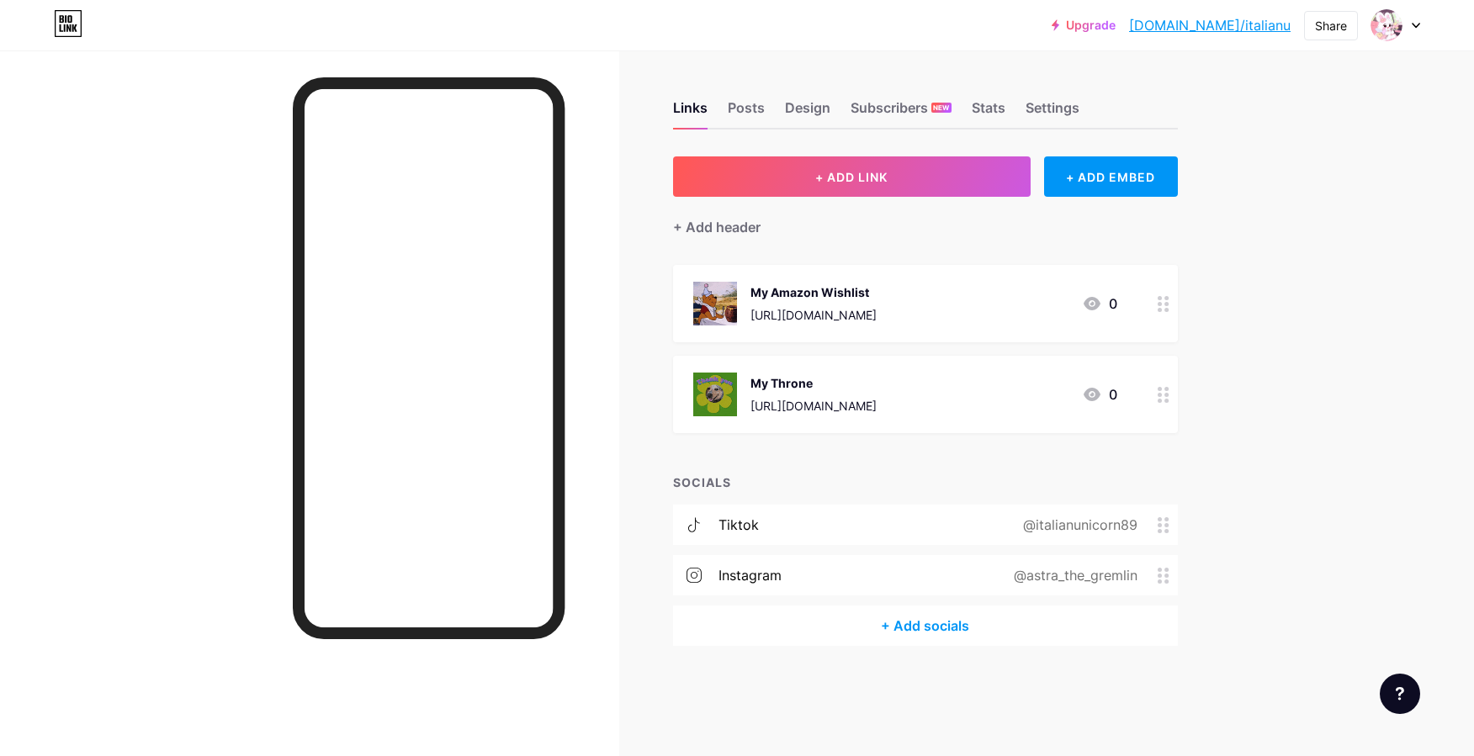
click at [836, 626] on div "+ Add socials" at bounding box center [925, 626] width 505 height 40
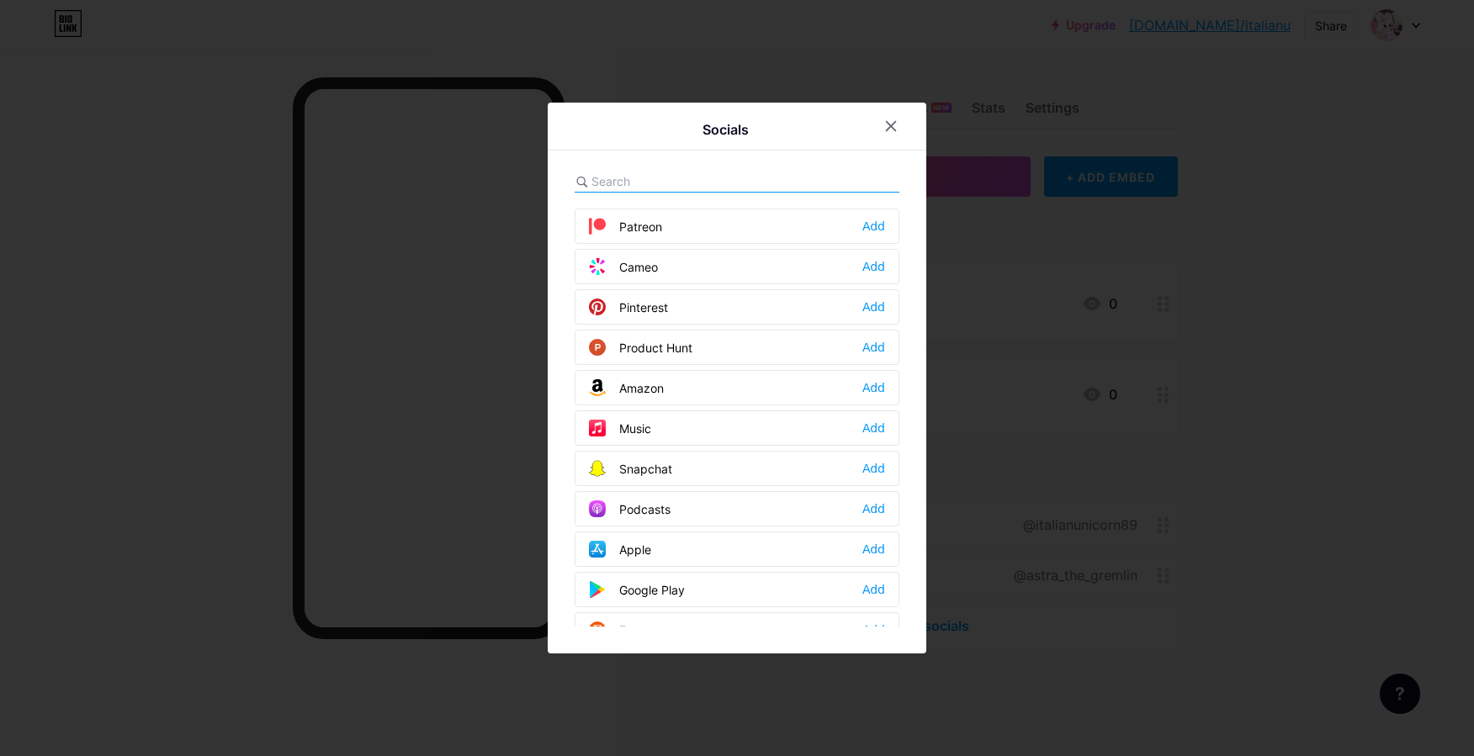
scroll to position [966, 0]
